Goal: Information Seeking & Learning: Learn about a topic

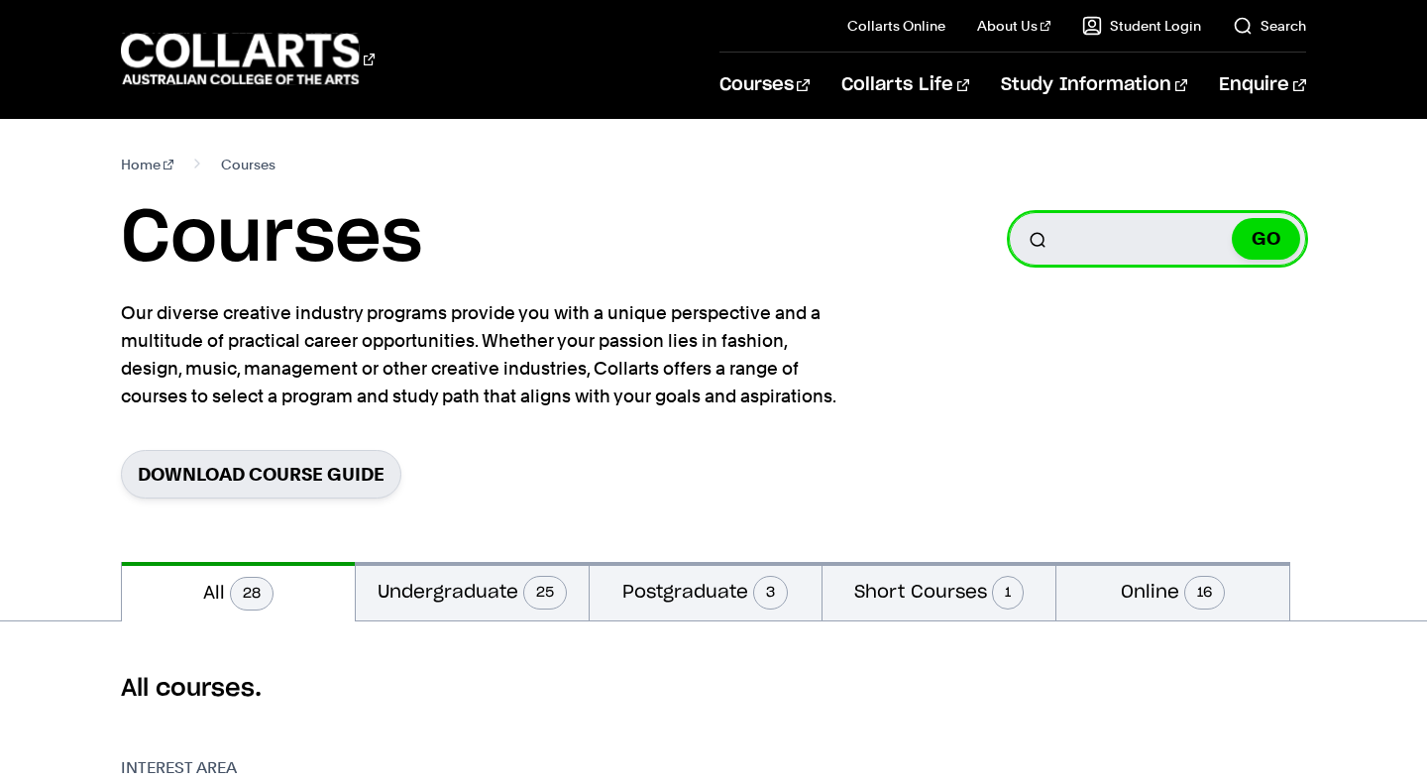
click at [1113, 223] on input "Search for a course" at bounding box center [1157, 239] width 297 height 54
type input "arts management"
click at [1232, 218] on button "GO" at bounding box center [1266, 239] width 68 height 42
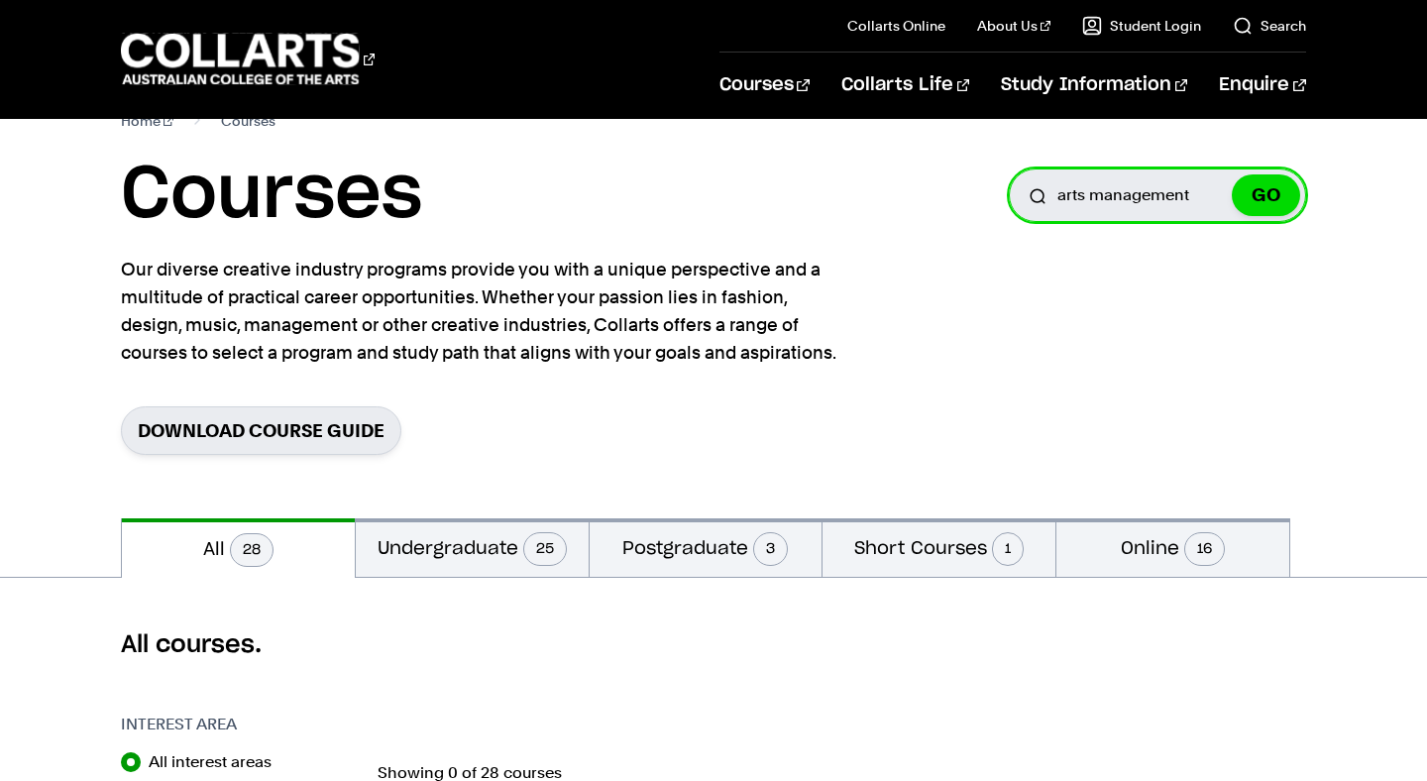
scroll to position [46, 0]
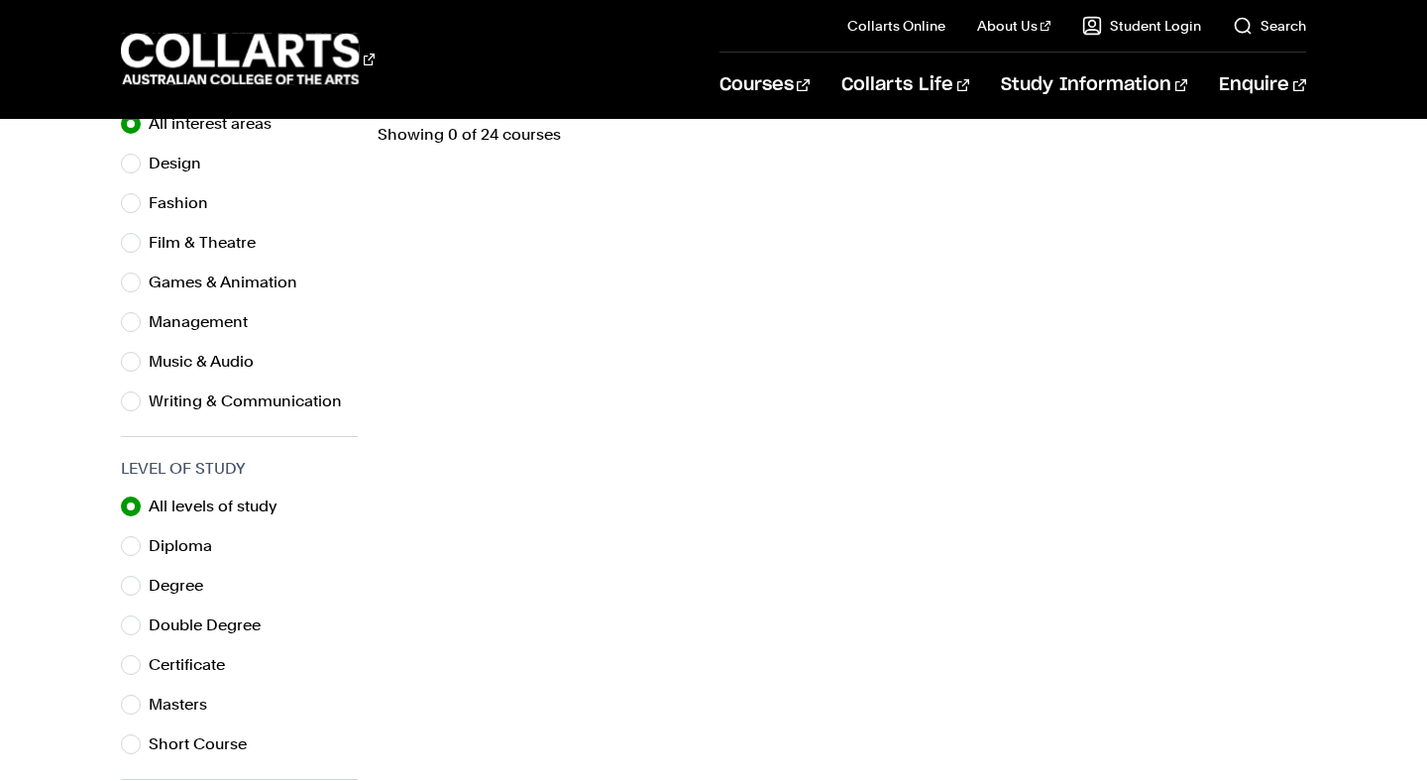
scroll to position [299, 0]
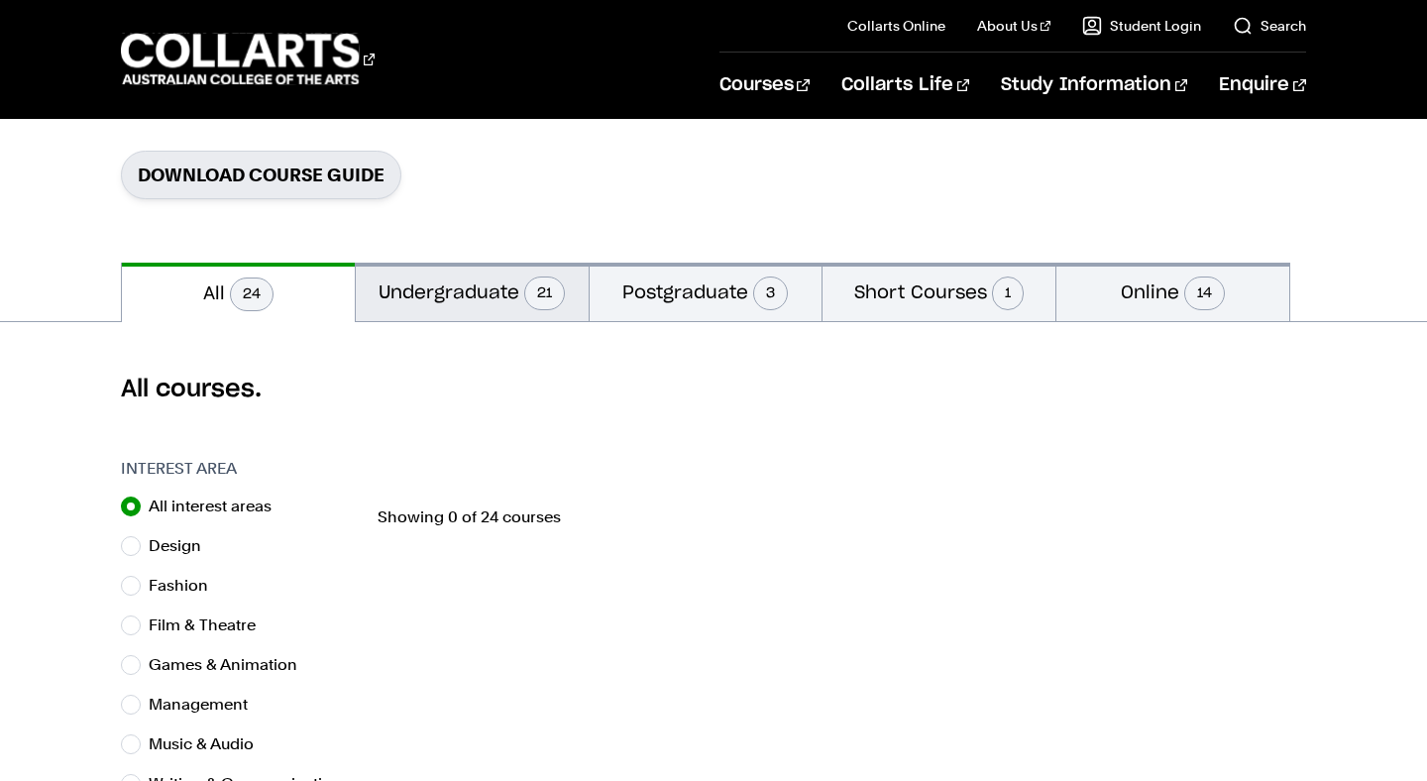
click at [484, 306] on button "Undergraduate 21" at bounding box center [472, 292] width 233 height 58
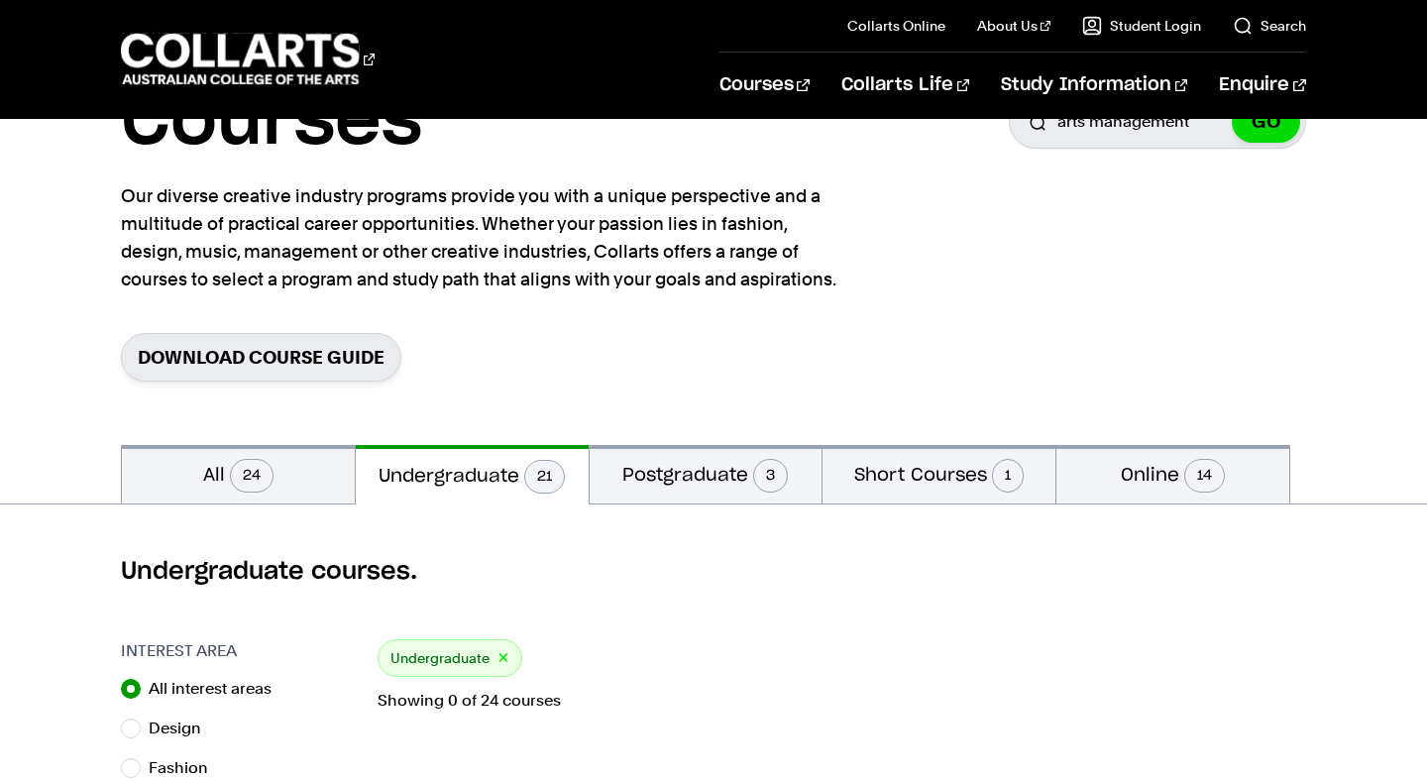
scroll to position [102, 0]
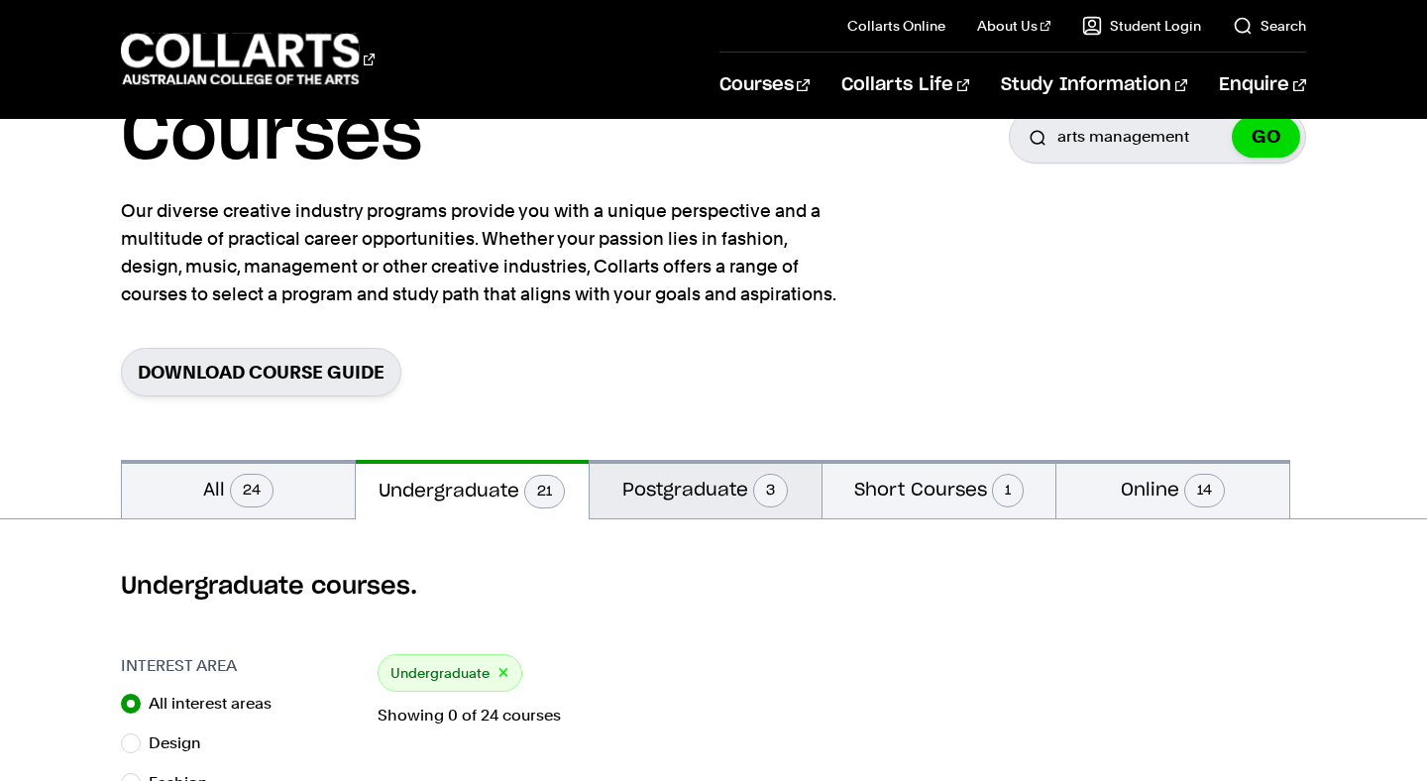
click at [726, 491] on button "Postgraduate 3" at bounding box center [706, 489] width 233 height 58
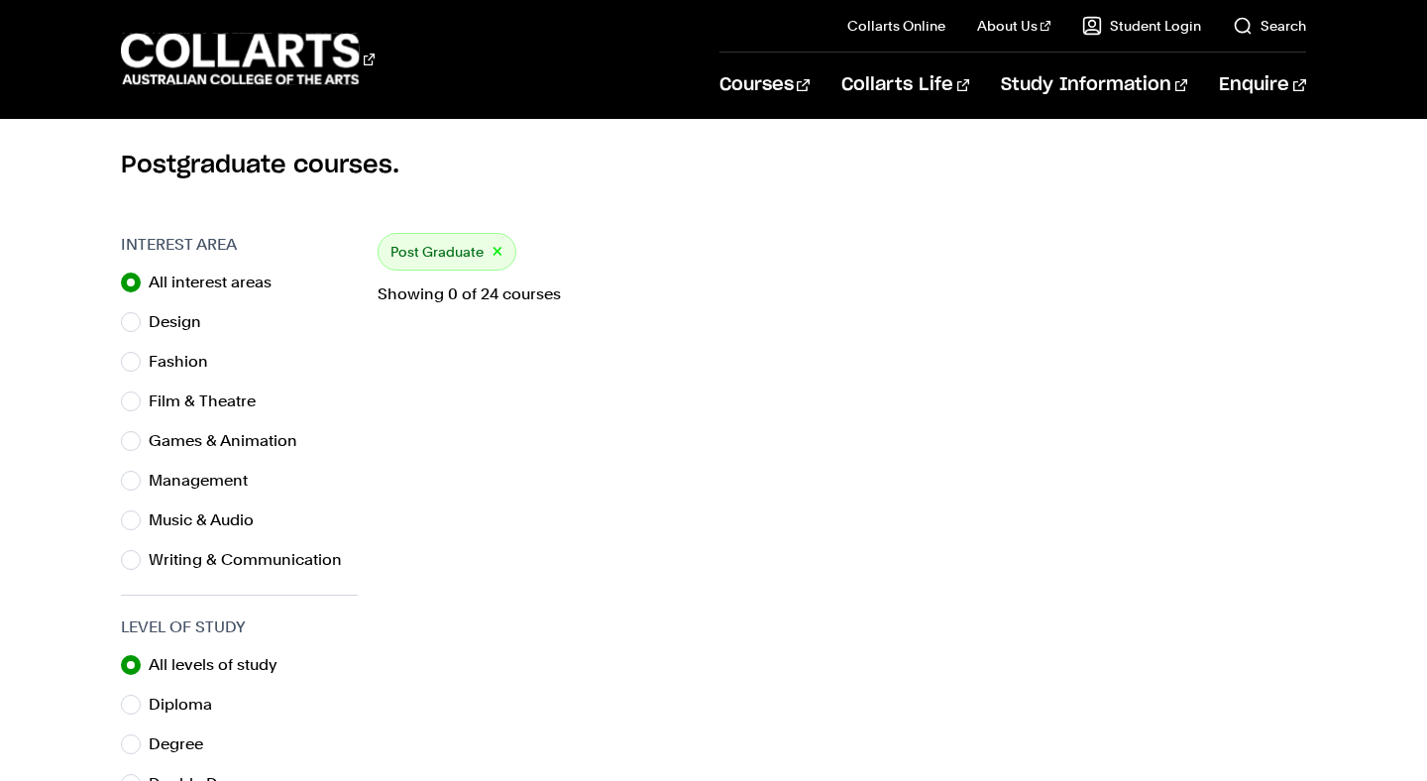
scroll to position [525, 0]
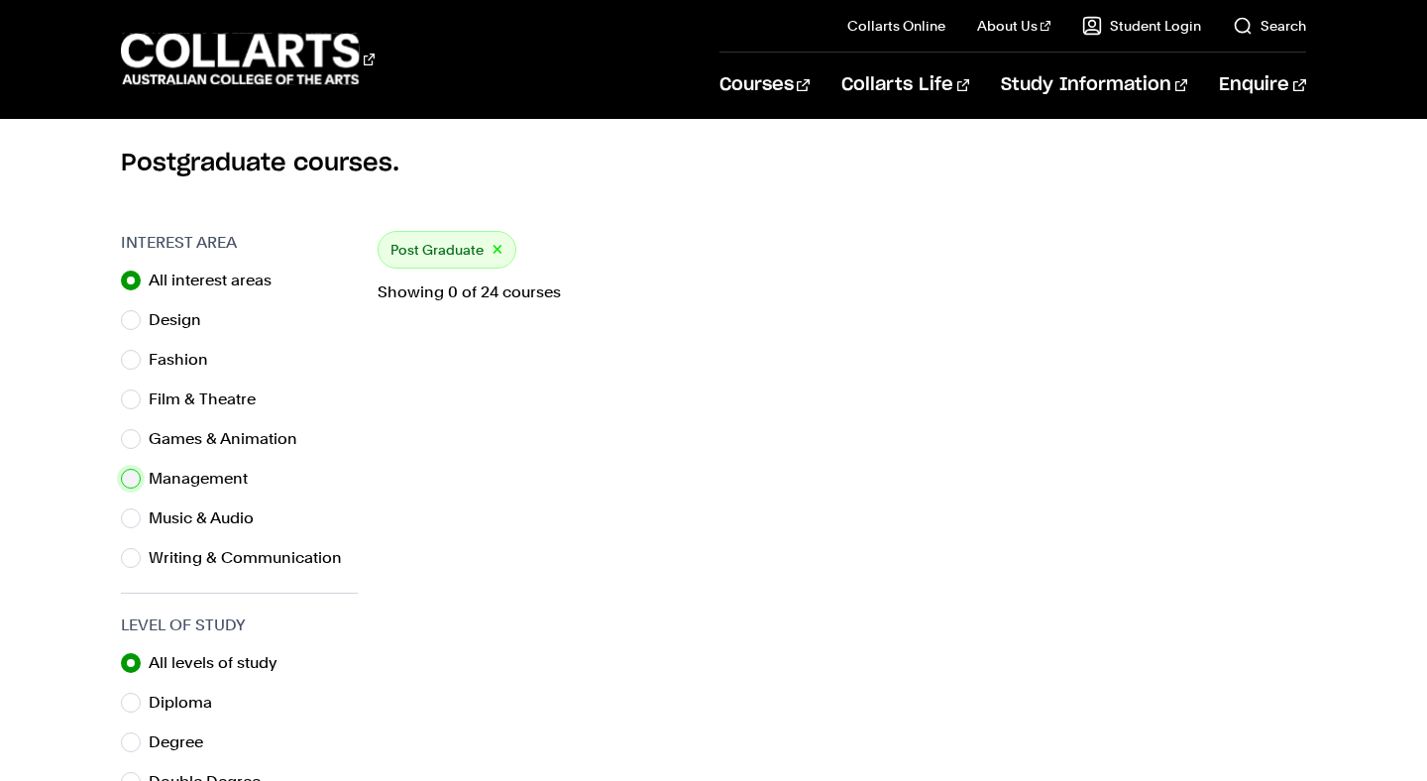
click at [126, 482] on input "Management" at bounding box center [131, 479] width 20 height 20
radio input "true"
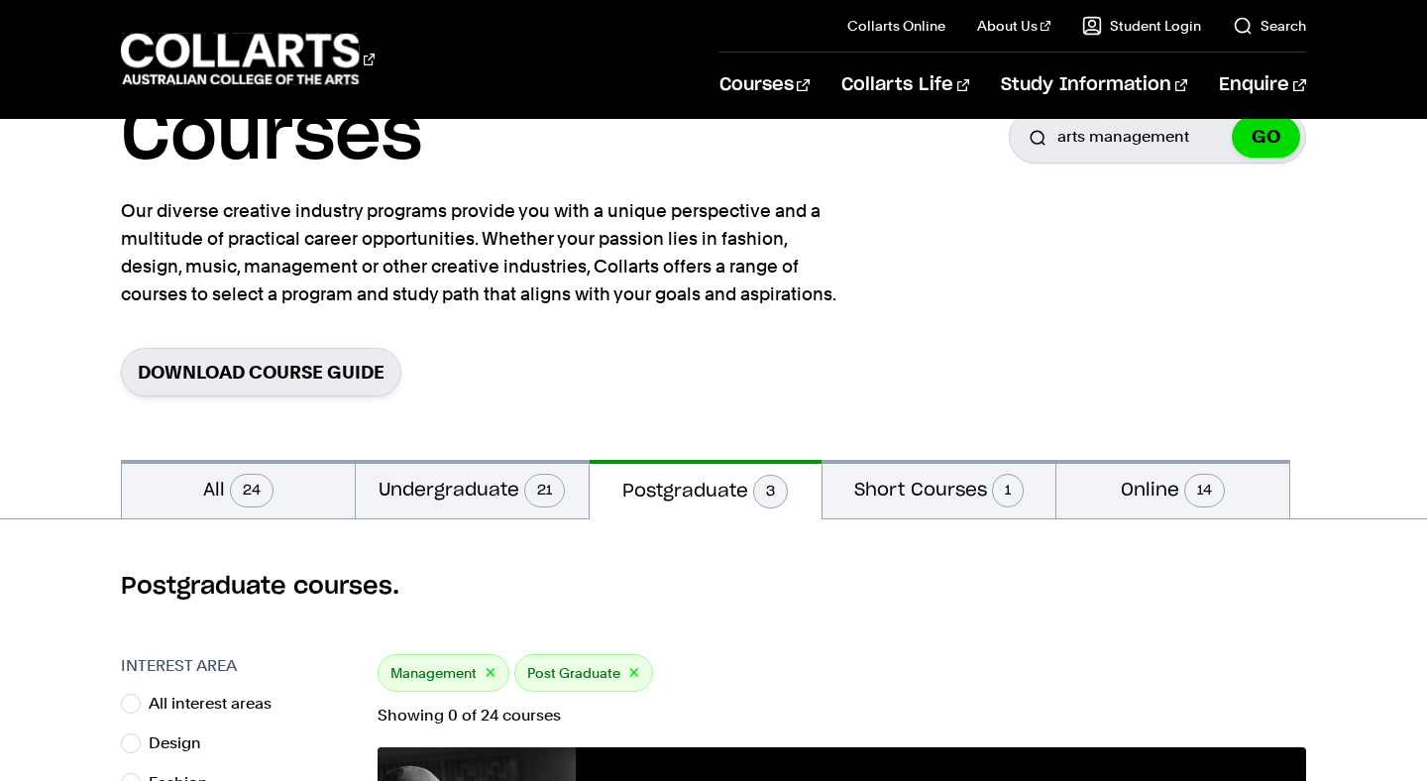
scroll to position [299, 0]
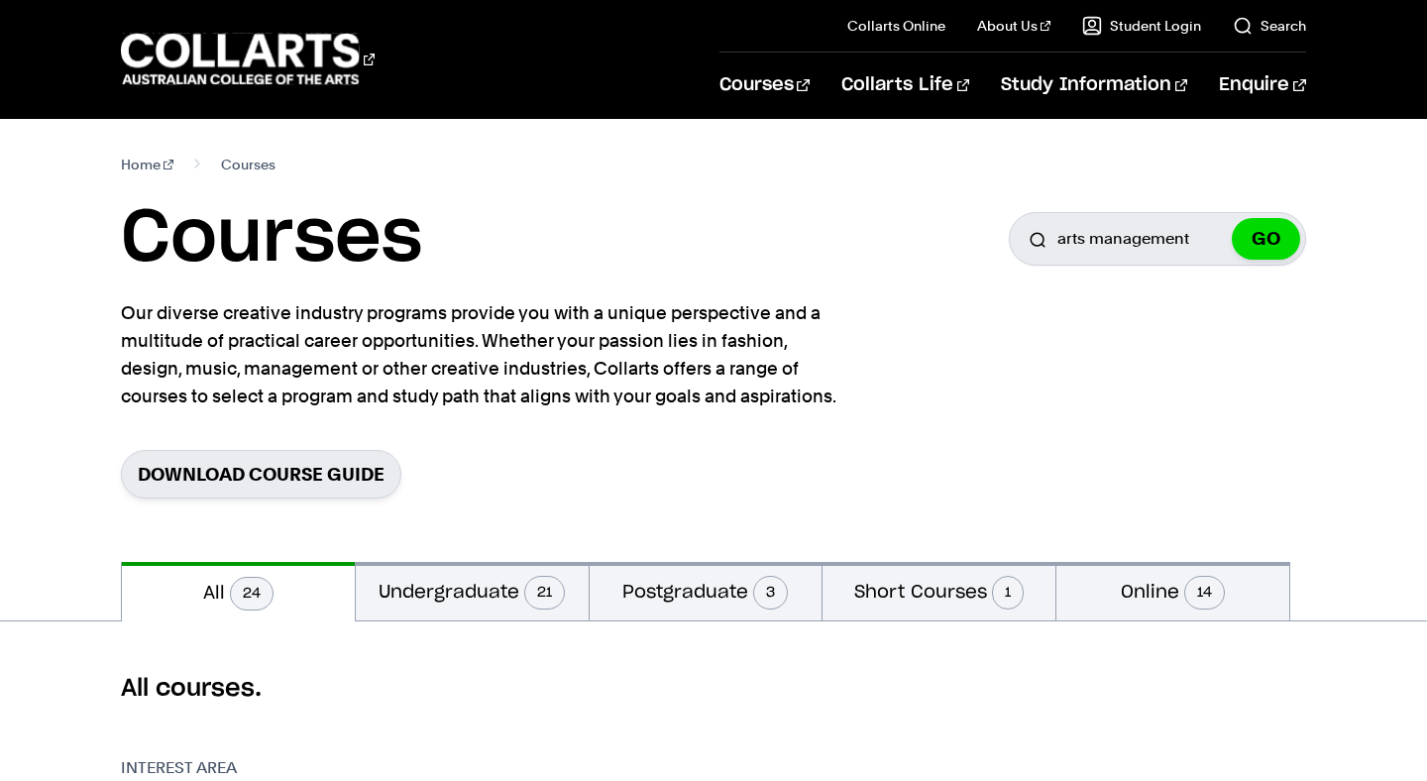
scroll to position [46, 0]
